Goal: Task Accomplishment & Management: Manage account settings

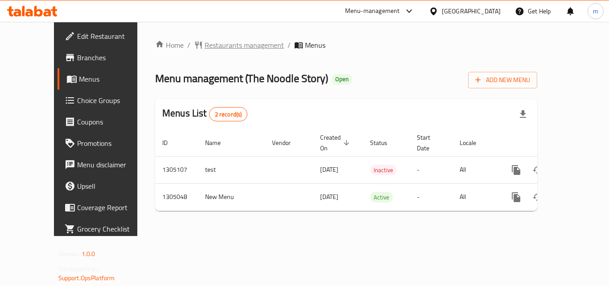
click at [206, 50] on span "Restaurants management" at bounding box center [244, 45] width 79 height 11
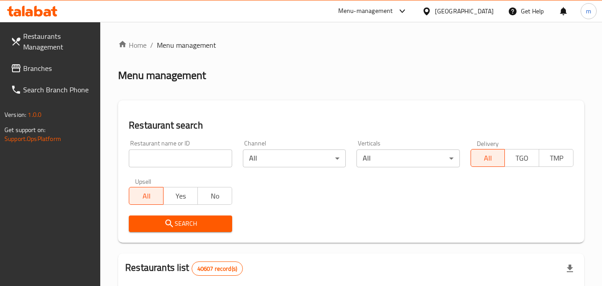
click at [155, 155] on input "search" at bounding box center [180, 158] width 103 height 18
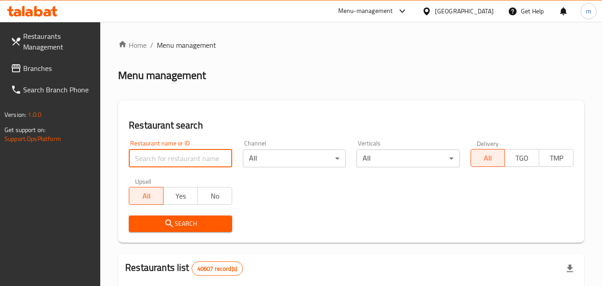
paste input "703529"
type input "703529"
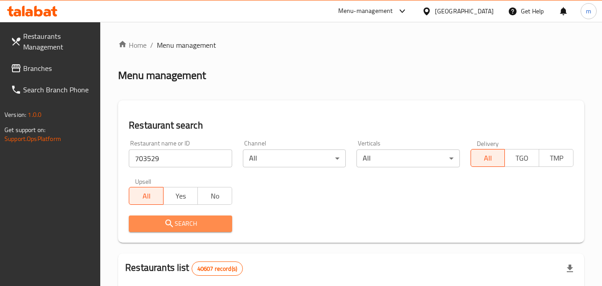
click at [178, 217] on button "Search" at bounding box center [180, 223] width 103 height 16
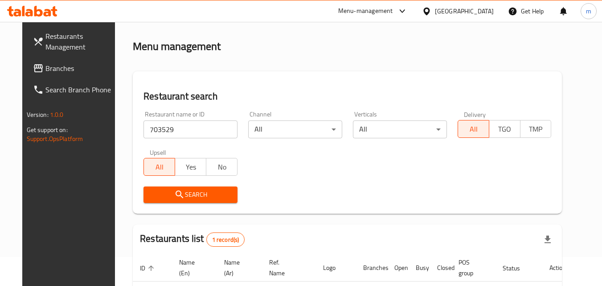
scroll to position [45, 0]
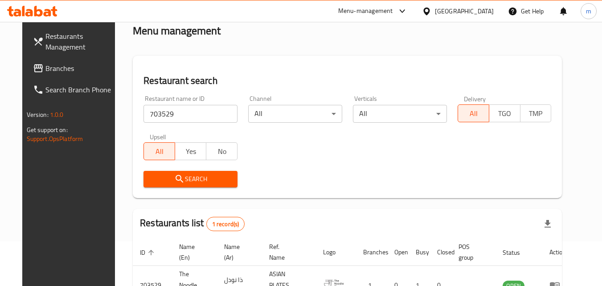
click at [206, 180] on span "Search" at bounding box center [191, 178] width 80 height 11
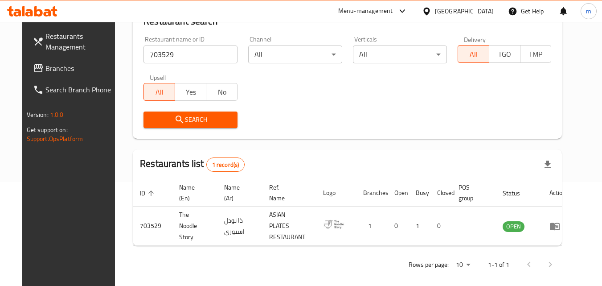
scroll to position [104, 0]
click at [202, 119] on span "Search" at bounding box center [191, 119] width 80 height 11
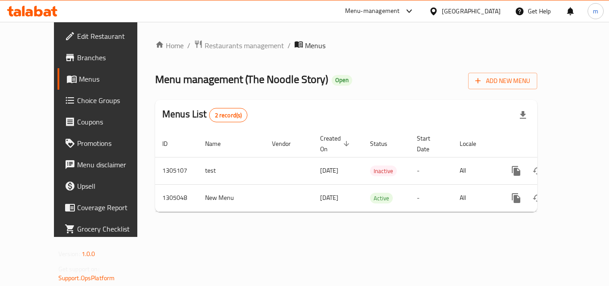
click at [77, 58] on span "Branches" at bounding box center [112, 57] width 71 height 11
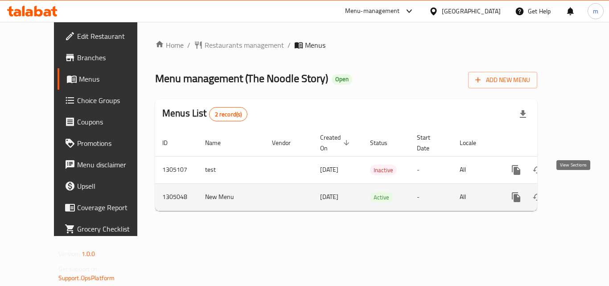
click at [577, 193] on icon "enhanced table" at bounding box center [581, 197] width 8 height 8
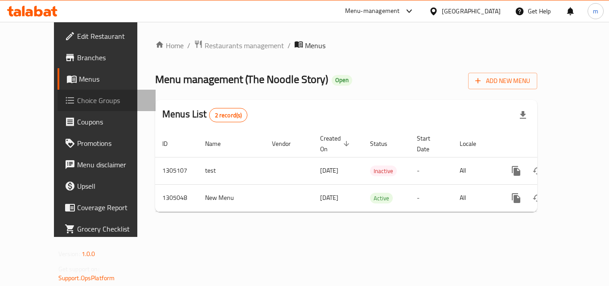
click at [77, 95] on span "Choice Groups" at bounding box center [112, 100] width 71 height 11
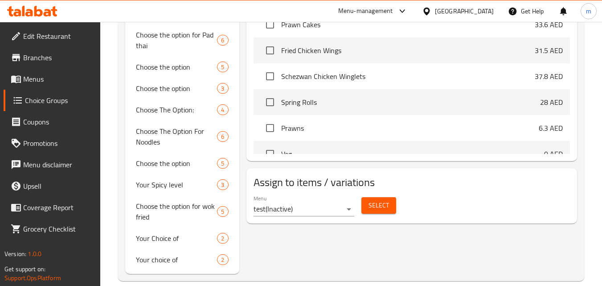
scroll to position [413, 0]
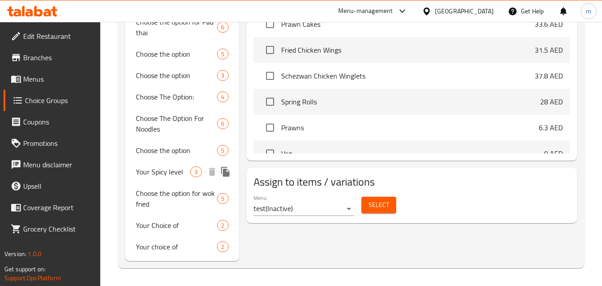
click at [164, 174] on span "Your Spicy level" at bounding box center [163, 171] width 54 height 11
type input "Your Spicy level"
type input "مستوى حار الخاص بك"
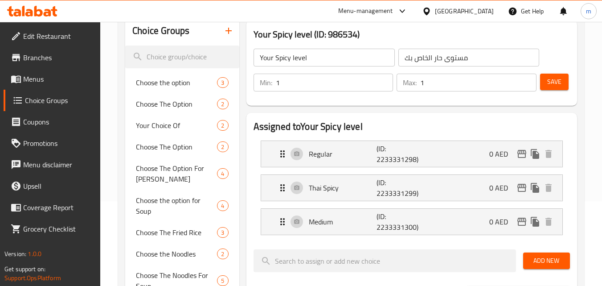
scroll to position [12, 0]
